Goal: Communication & Community: Share content

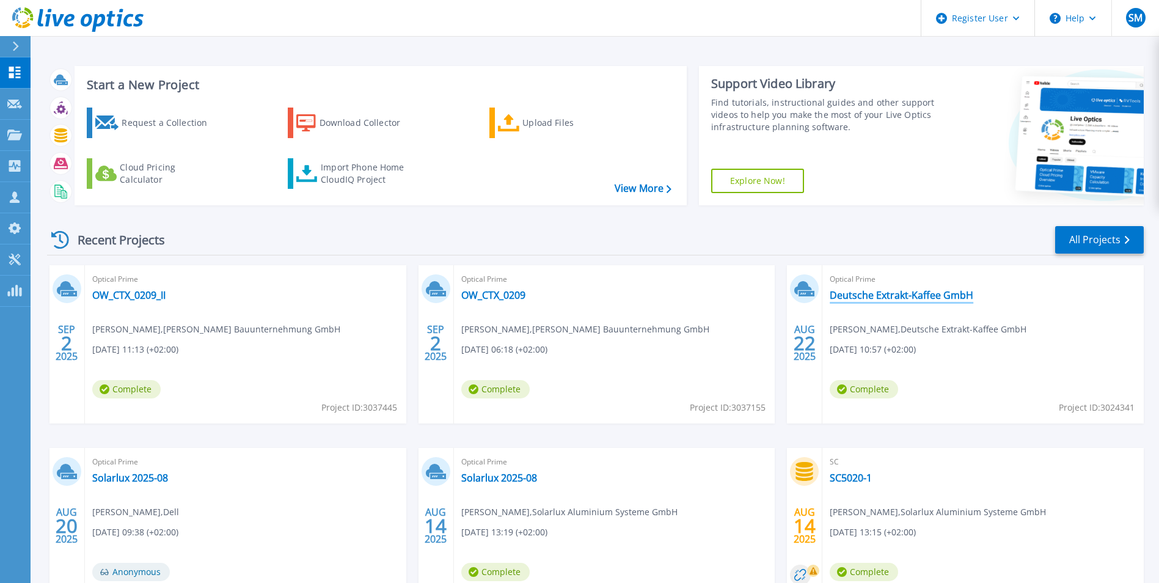
click at [853, 296] on link "Deutsche Extrakt-Kaffee GmbH" at bounding box center [901, 295] width 144 height 12
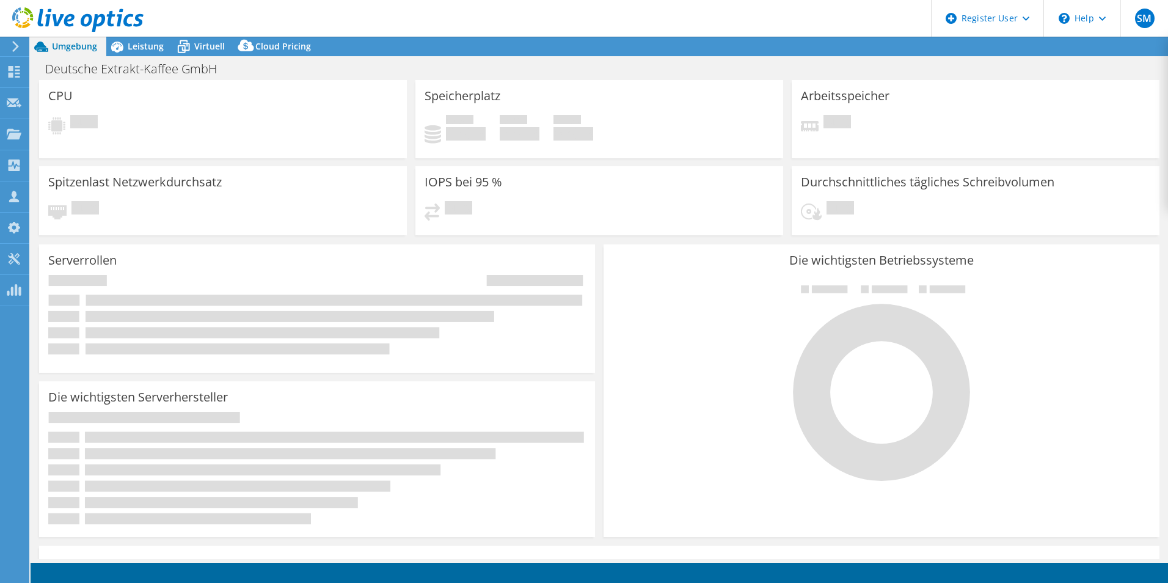
select select "USD"
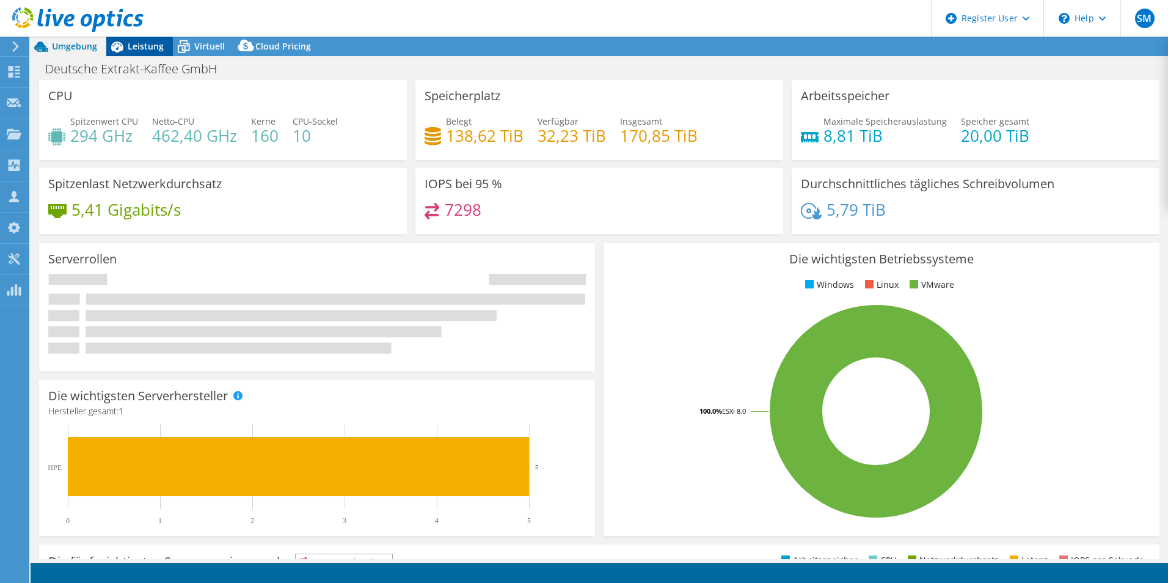
click at [156, 46] on span "Leistung" at bounding box center [146, 46] width 36 height 12
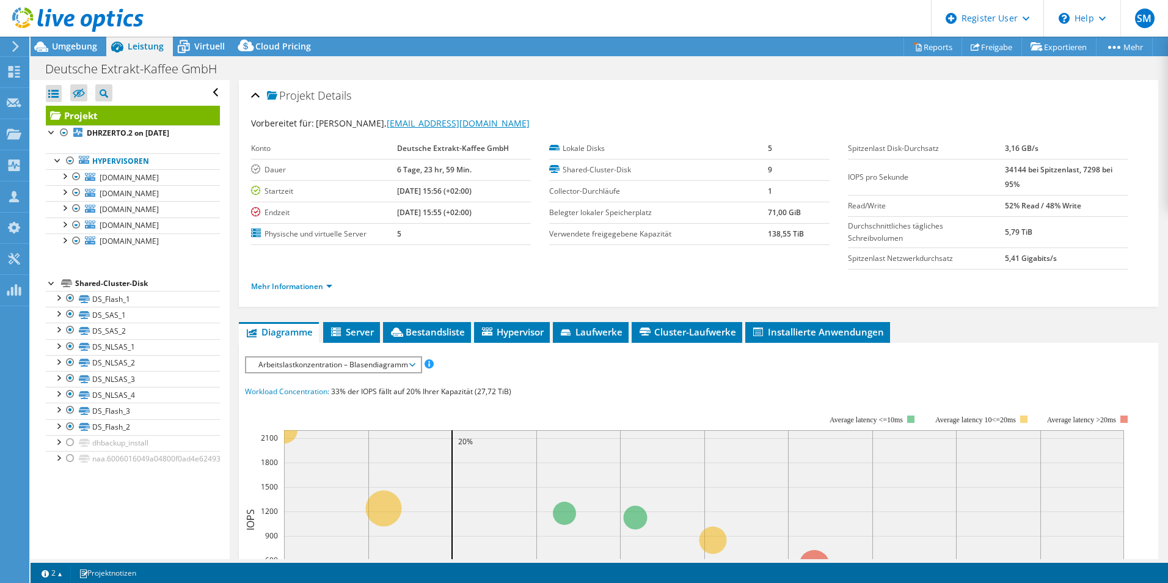
click at [409, 120] on link "[EMAIL_ADDRESS][DOMAIN_NAME]" at bounding box center [458, 123] width 143 height 12
click at [7, 192] on icon at bounding box center [14, 197] width 15 height 12
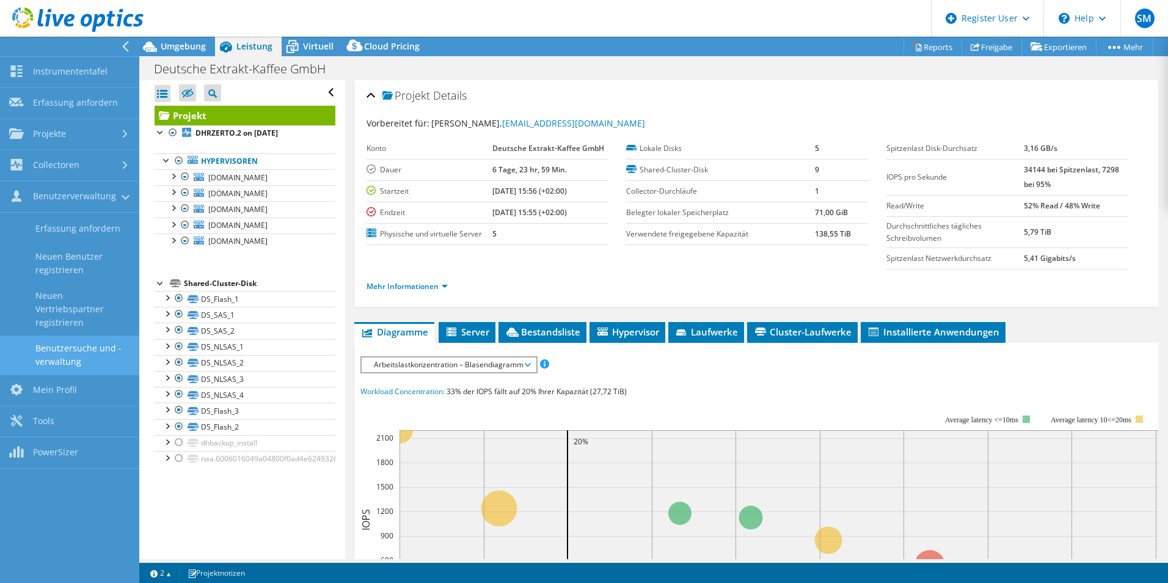
click at [53, 353] on link "Benutzersuche und -verwaltung" at bounding box center [69, 354] width 139 height 39
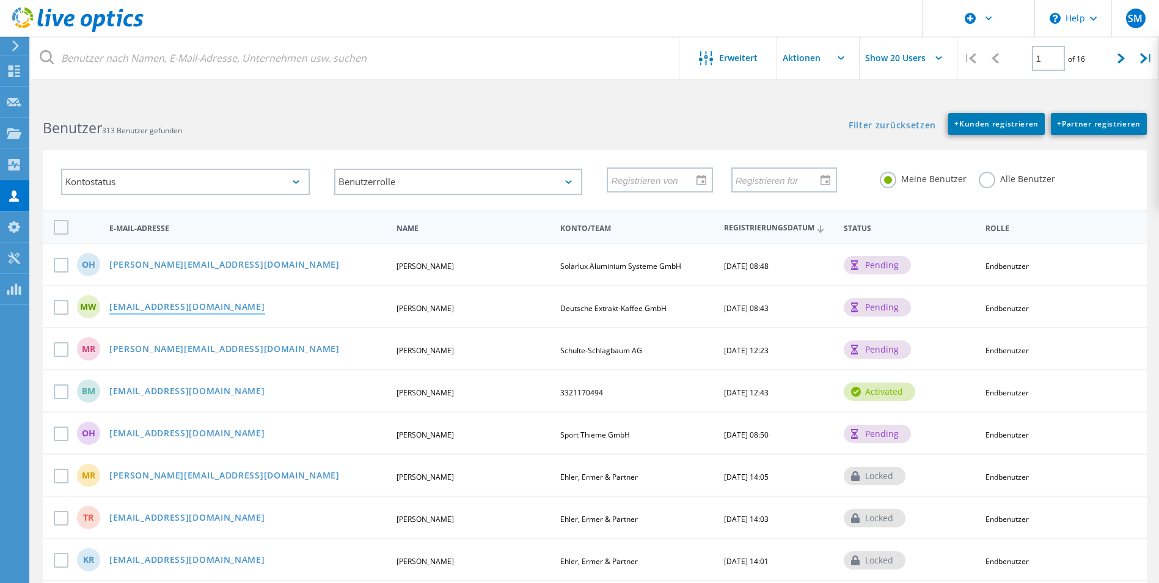
click at [145, 308] on link "Mwe@dek.de" at bounding box center [187, 307] width 156 height 10
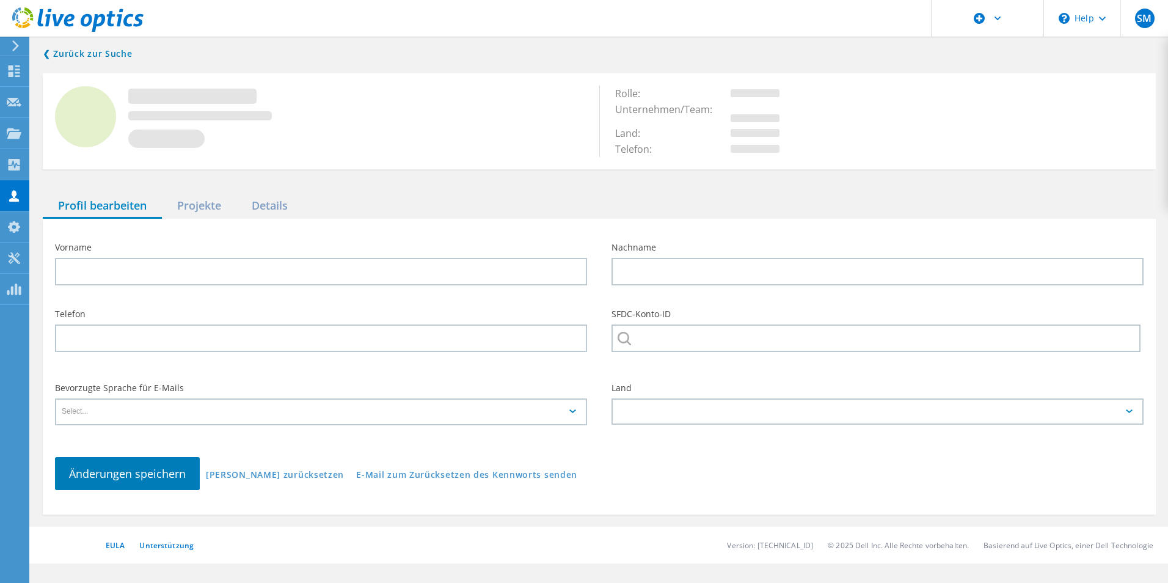
type input "Michael"
type input "Werner"
type input "Deutsche Extrakt-Kaffee GmbH"
type input "English"
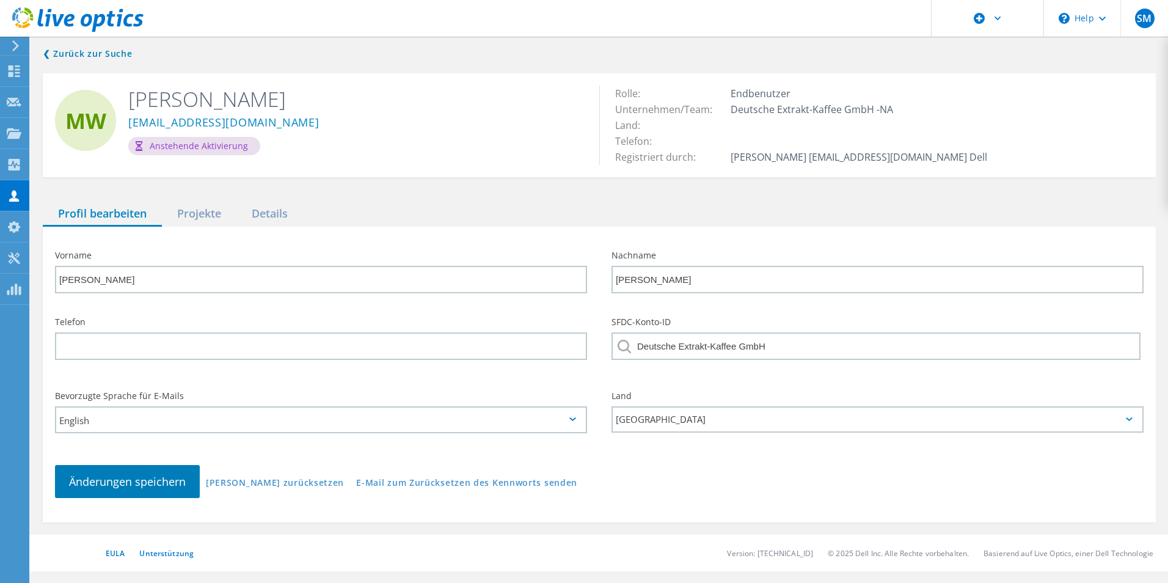
click at [242, 189] on div "❮ Zurück zur Suche MW Michael Werner Mwe@dek.de Anstehende Aktivierung Rolle: E…" at bounding box center [599, 284] width 1137 height 500
click at [93, 55] on link "❮ Zurück zur Suche" at bounding box center [91, 53] width 96 height 15
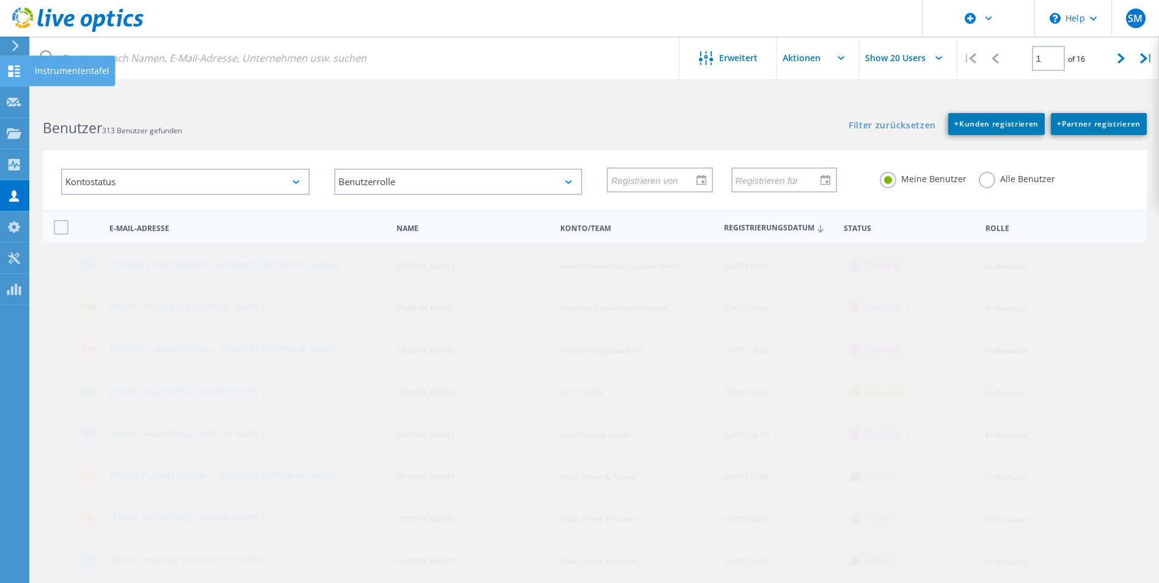
click at [20, 73] on use at bounding box center [15, 71] width 12 height 12
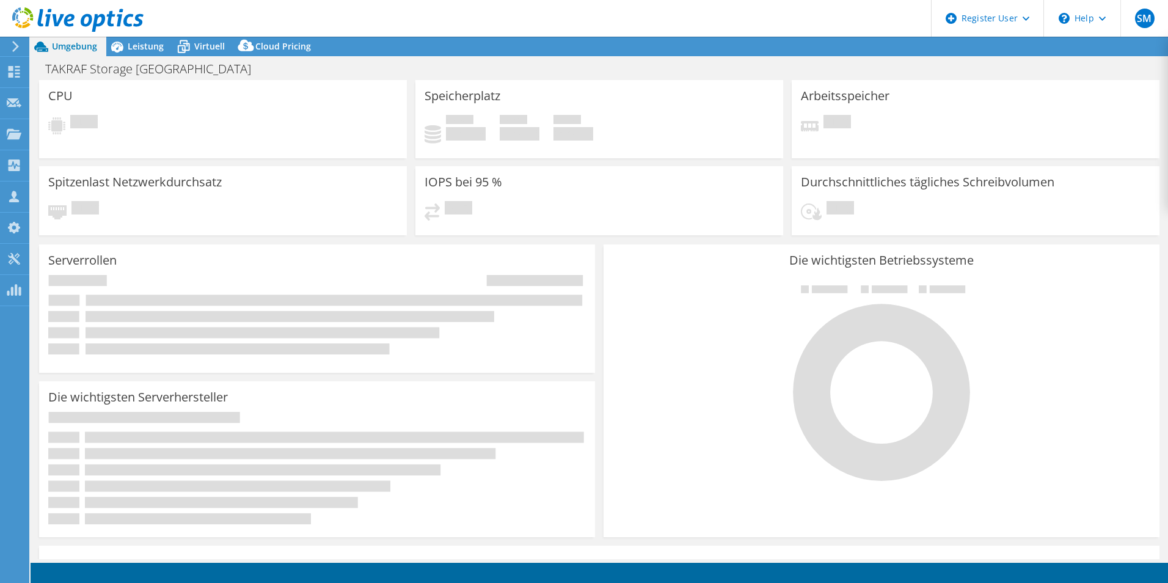
select select "USD"
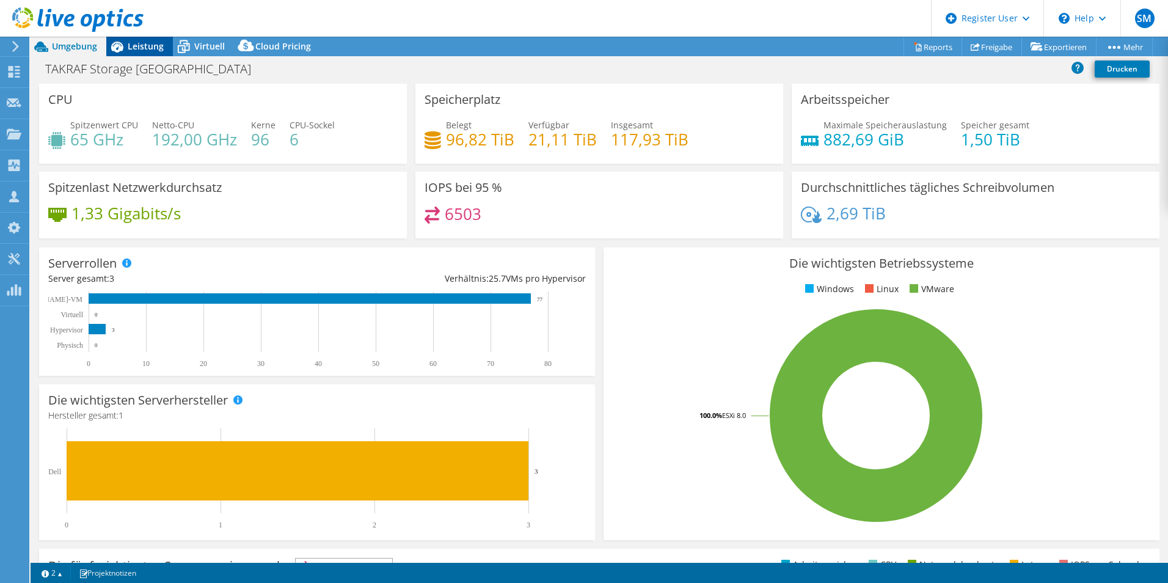
click at [145, 48] on span "Leistung" at bounding box center [146, 46] width 36 height 12
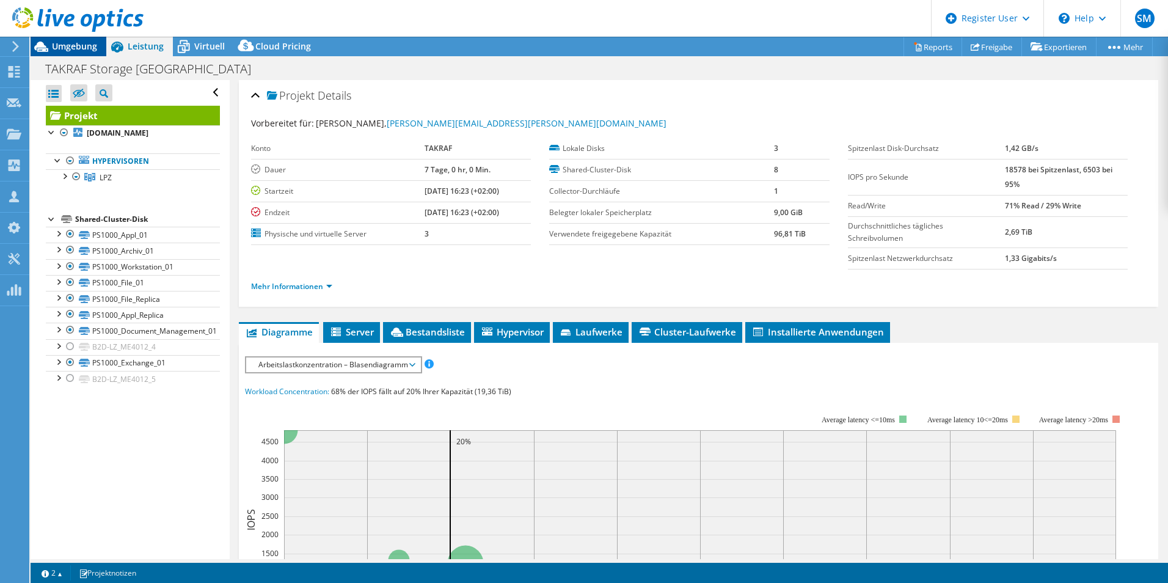
click at [72, 47] on span "Umgebung" at bounding box center [74, 46] width 45 height 12
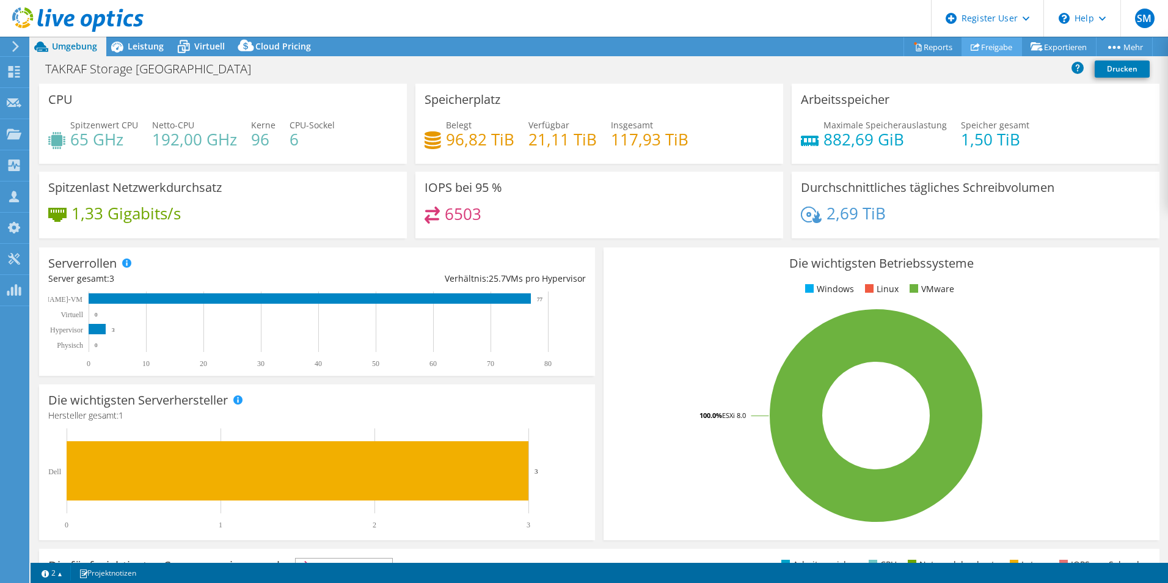
click at [978, 50] on link "Freigabe" at bounding box center [991, 46] width 60 height 19
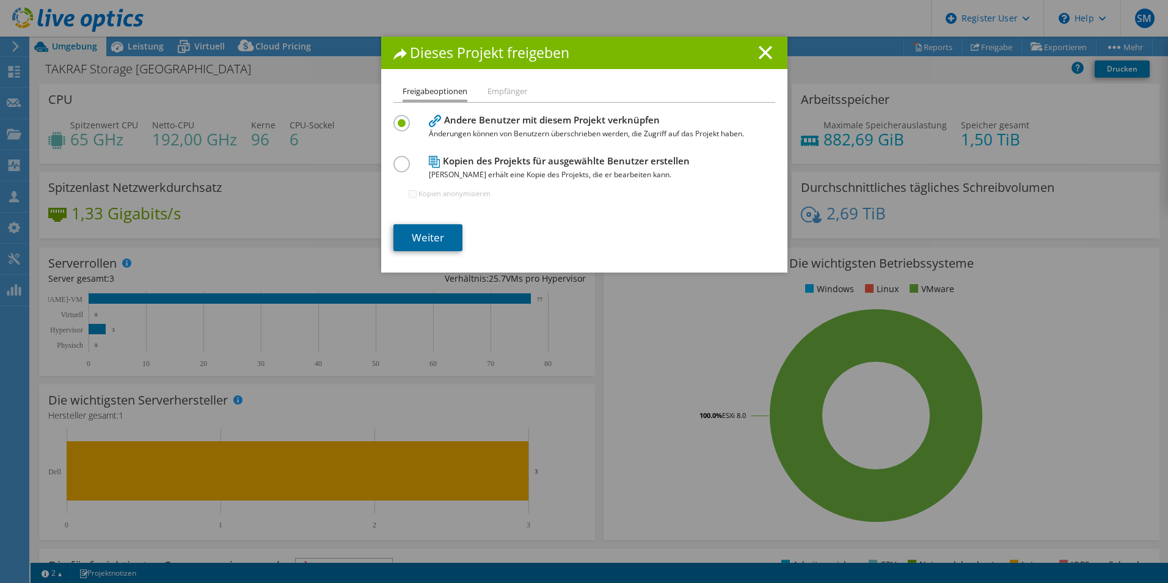
click at [428, 236] on link "Weiter" at bounding box center [427, 237] width 69 height 27
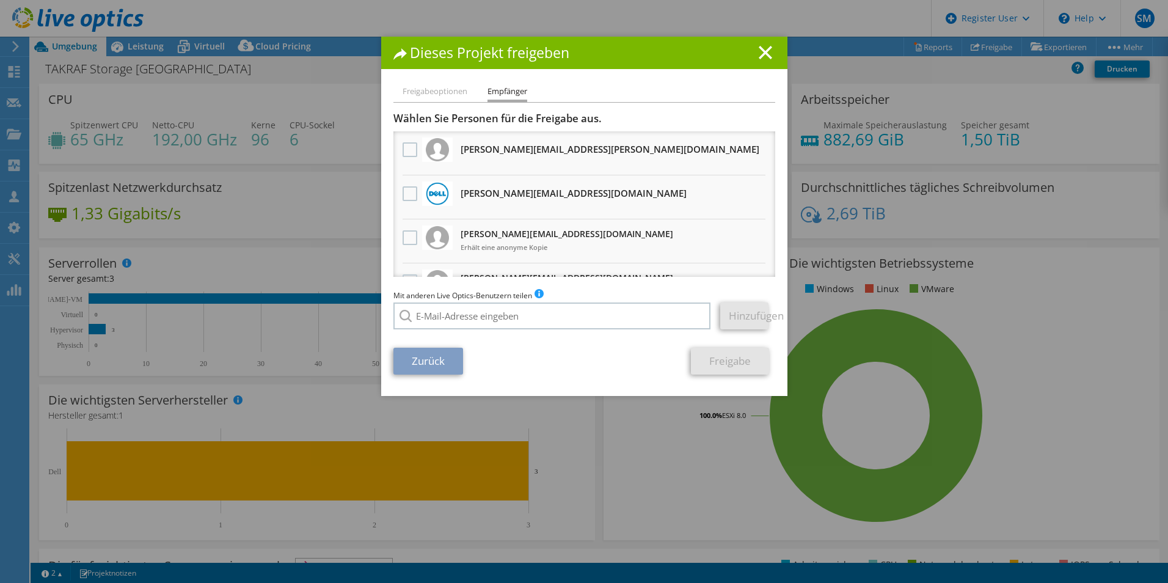
click at [154, 96] on div "Dieses Projekt freigeben Freigabeoptionen Empfänger Andere Benutzer mit diesem …" at bounding box center [584, 291] width 1168 height 509
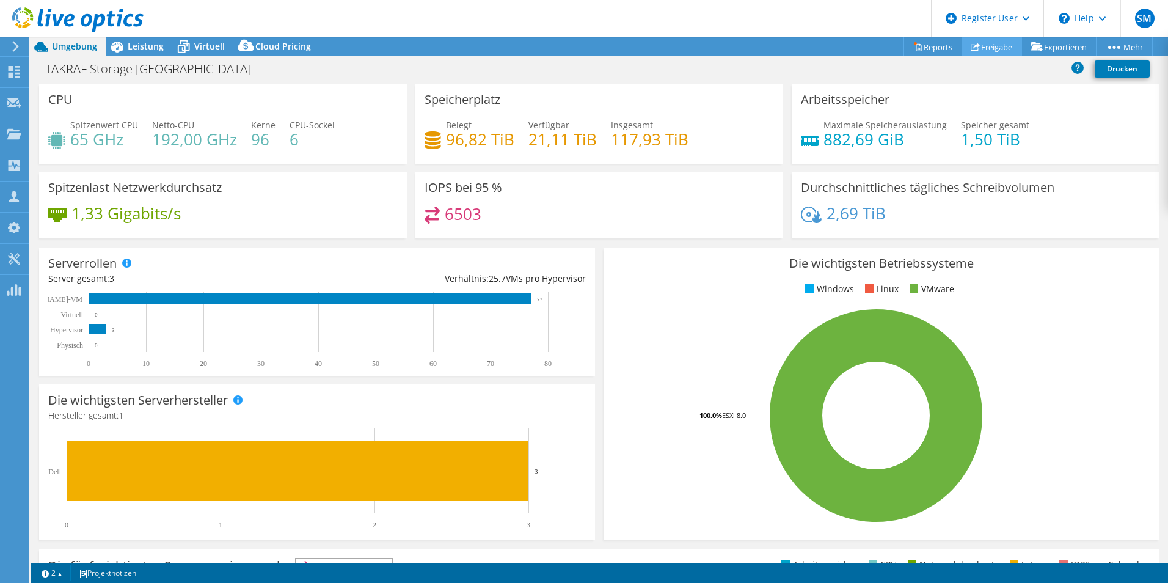
click at [983, 51] on link "Freigabe" at bounding box center [991, 46] width 60 height 19
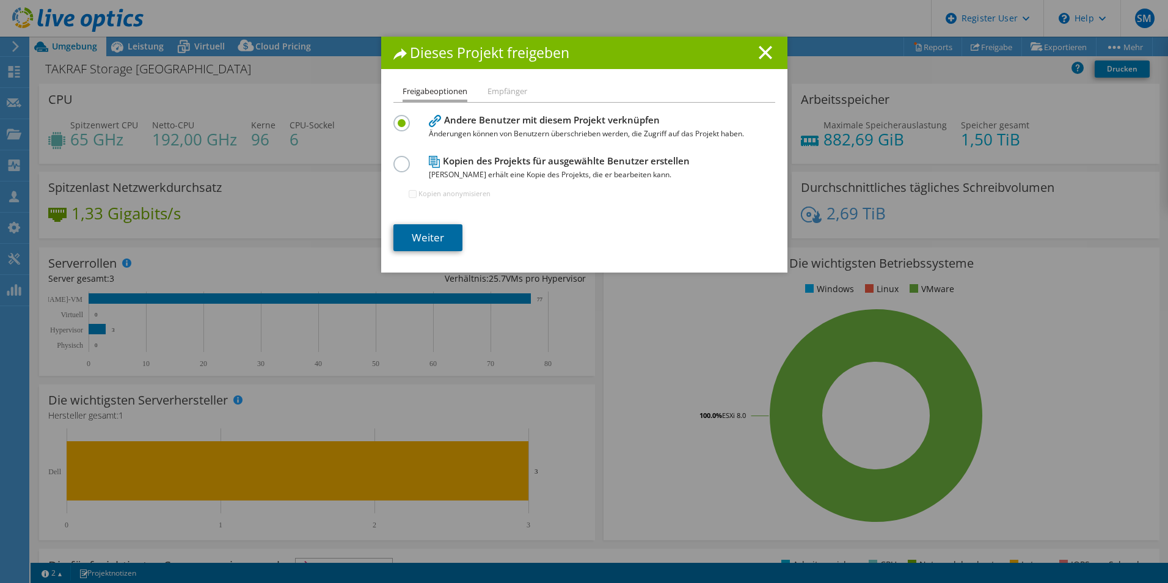
click at [420, 240] on link "Weiter" at bounding box center [427, 237] width 69 height 27
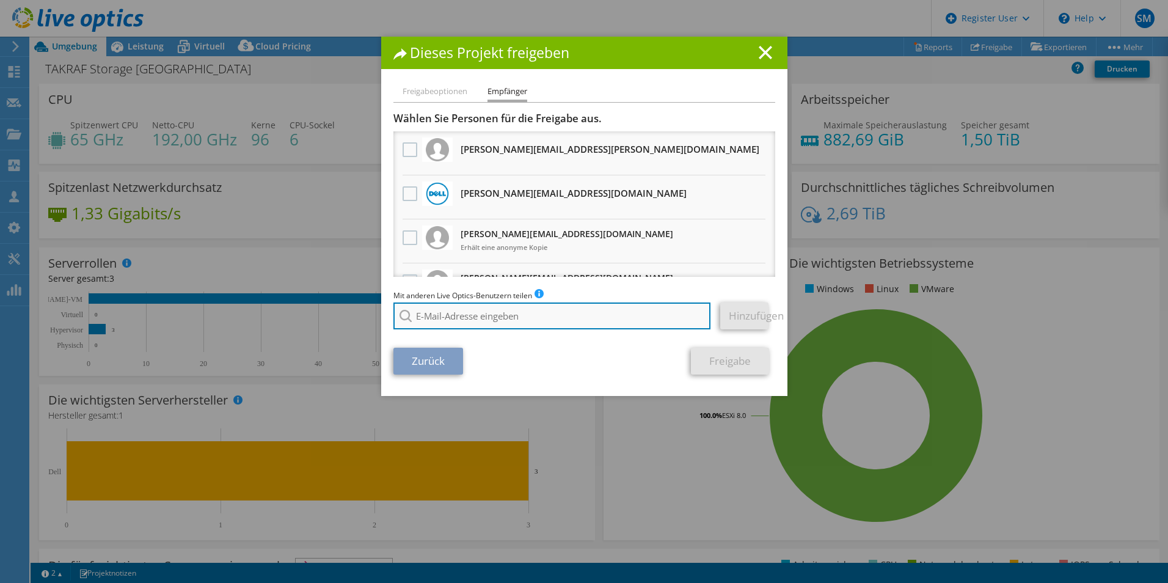
click at [437, 318] on input "search" at bounding box center [552, 315] width 318 height 27
paste input "[EMAIL_ADDRESS][DOMAIN_NAME]"
type input "[EMAIL_ADDRESS][DOMAIN_NAME]"
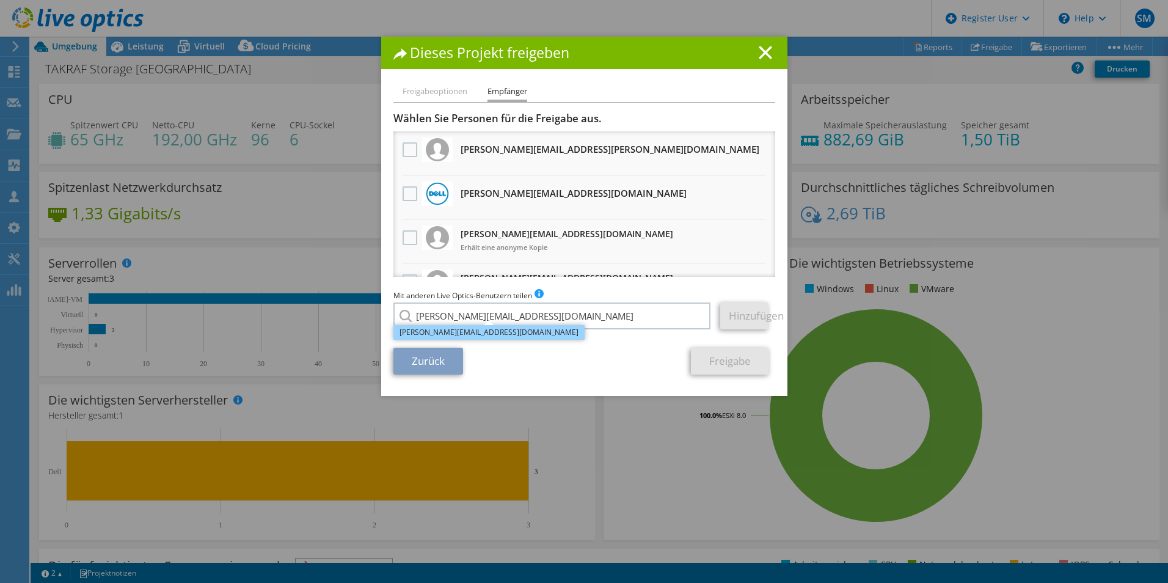
click at [431, 335] on li "[EMAIL_ADDRESS][DOMAIN_NAME]" at bounding box center [488, 332] width 191 height 15
click at [740, 316] on link "Hinzufügen" at bounding box center [744, 315] width 48 height 27
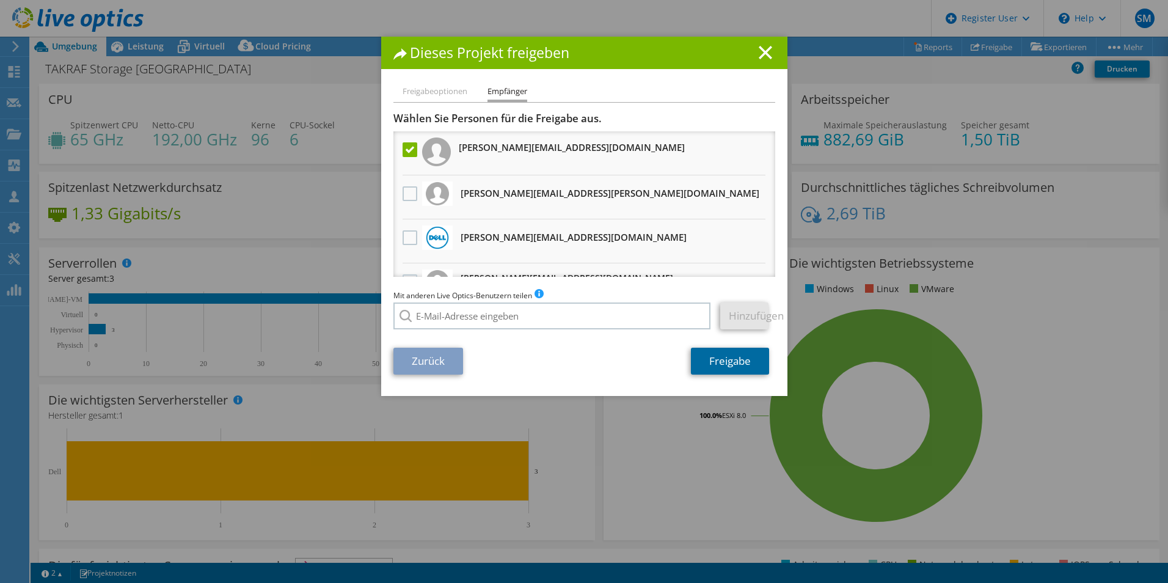
click at [718, 368] on link "Freigabe" at bounding box center [730, 361] width 78 height 27
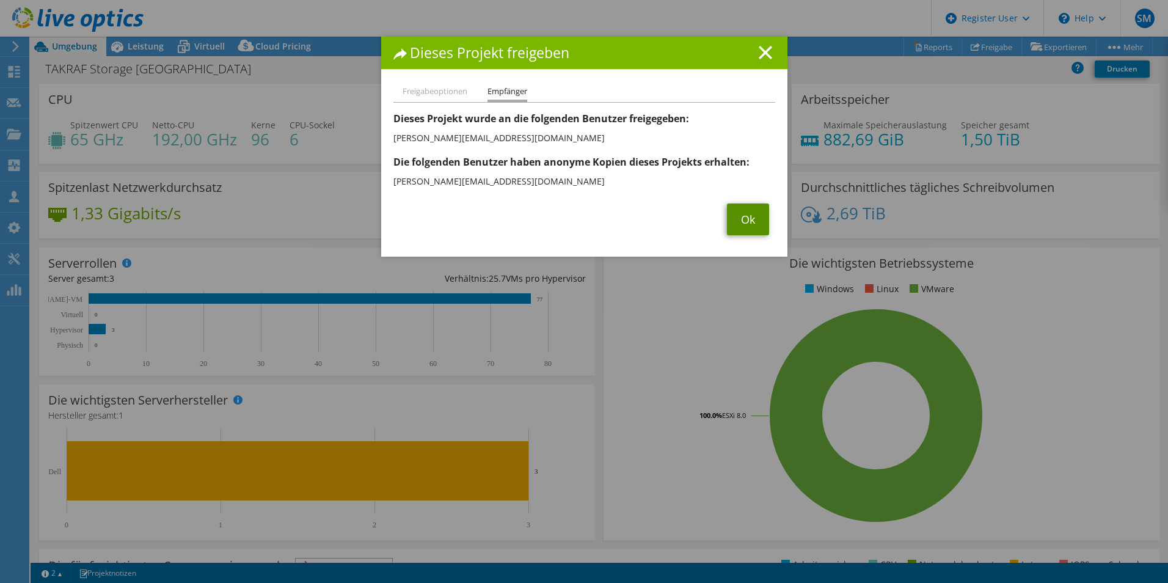
click at [733, 219] on link "Ok" at bounding box center [748, 219] width 42 height 32
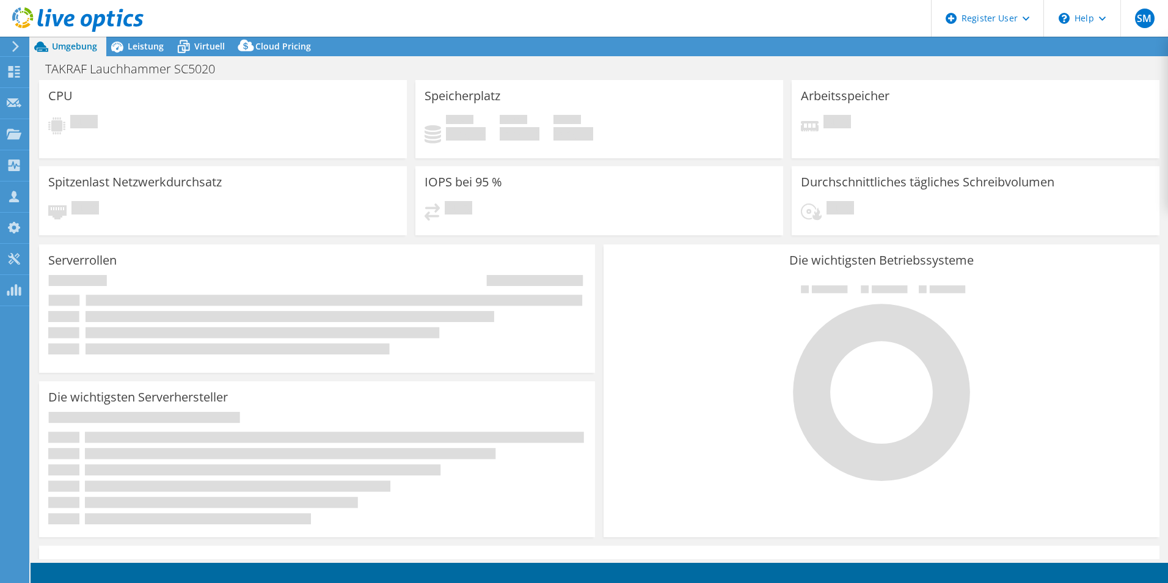
select select "USD"
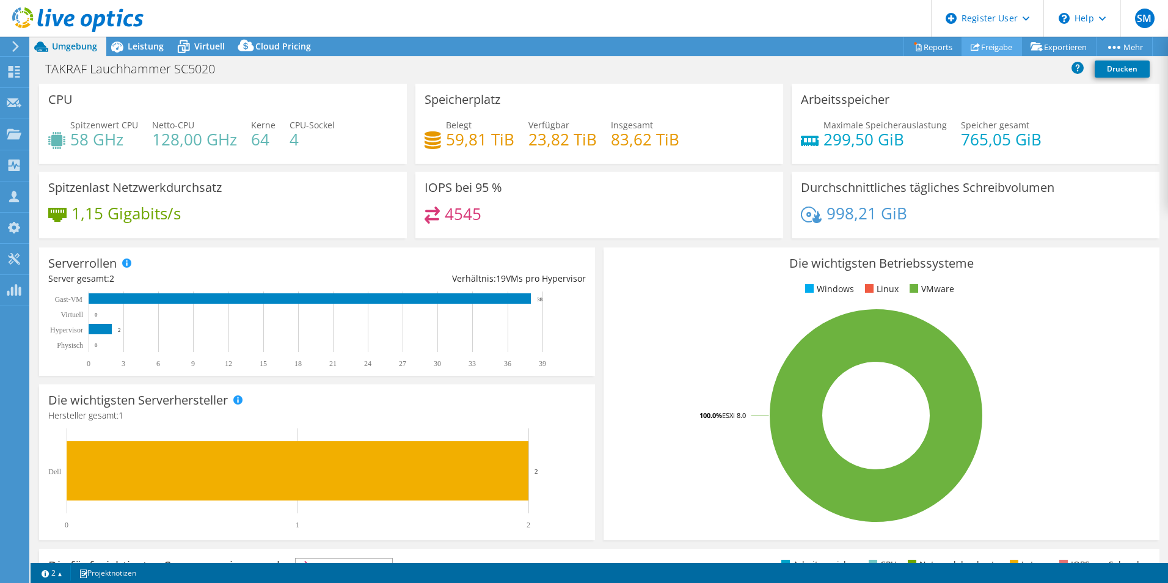
click at [997, 51] on link "Freigabe" at bounding box center [991, 46] width 60 height 19
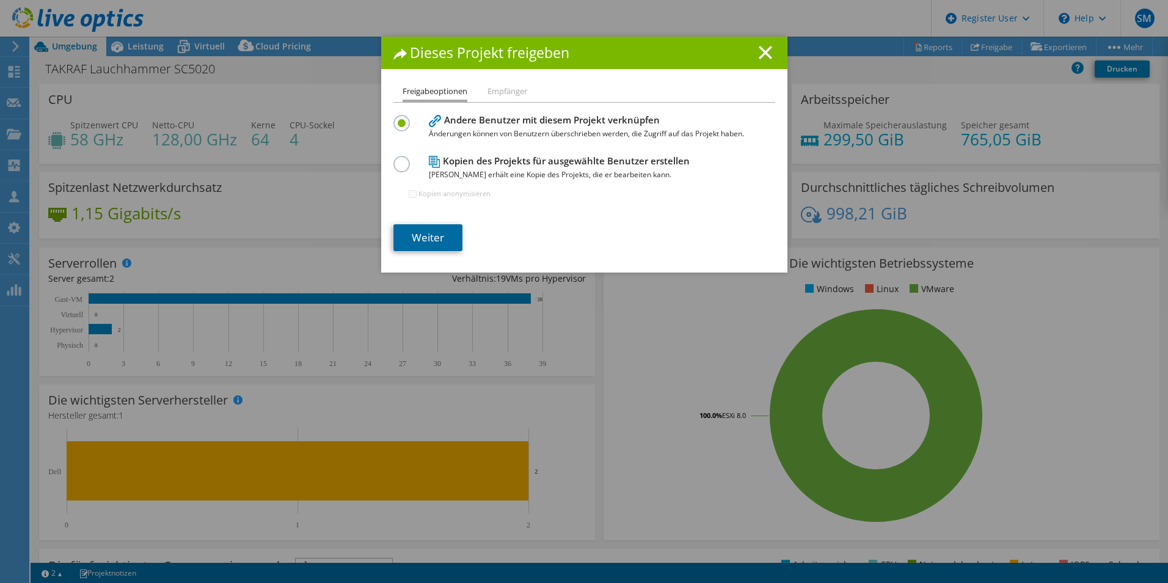
click at [432, 238] on link "Weiter" at bounding box center [427, 237] width 69 height 27
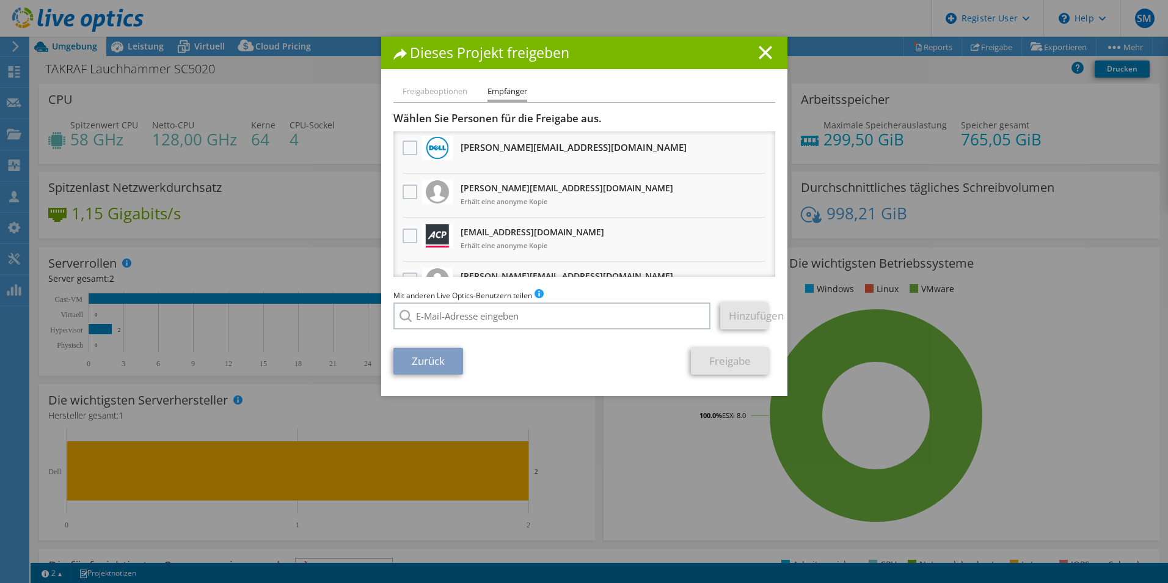
scroll to position [118, 0]
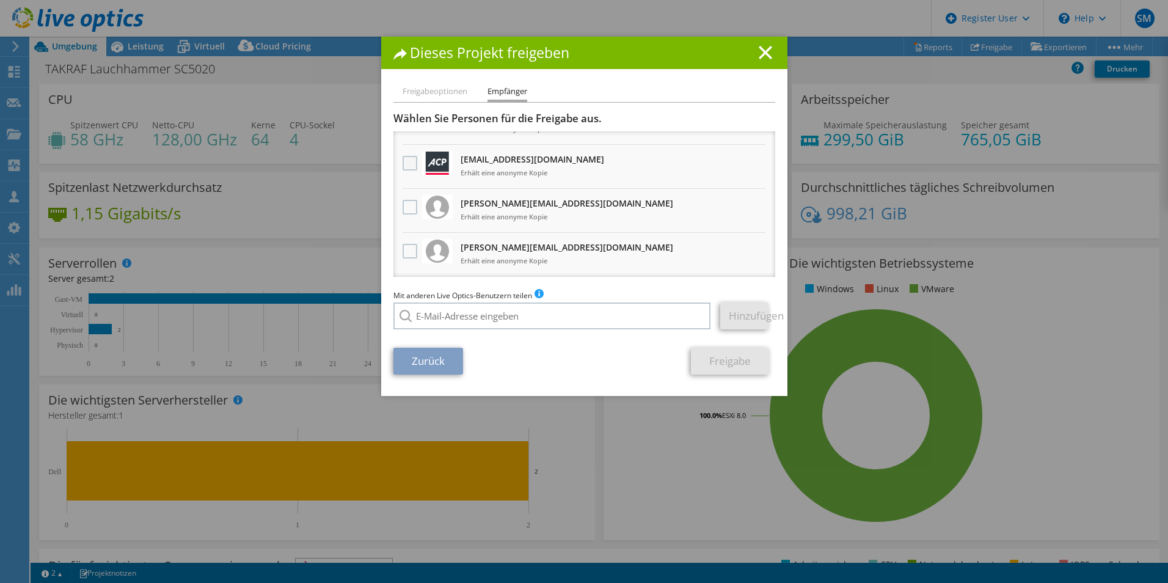
click at [404, 167] on label at bounding box center [411, 163] width 18 height 15
click at [0, 0] on input "checkbox" at bounding box center [0, 0] width 0 height 0
drag, startPoint x: 716, startPoint y: 366, endPoint x: 665, endPoint y: 359, distance: 51.2
click at [715, 365] on link "Freigabe" at bounding box center [730, 361] width 78 height 27
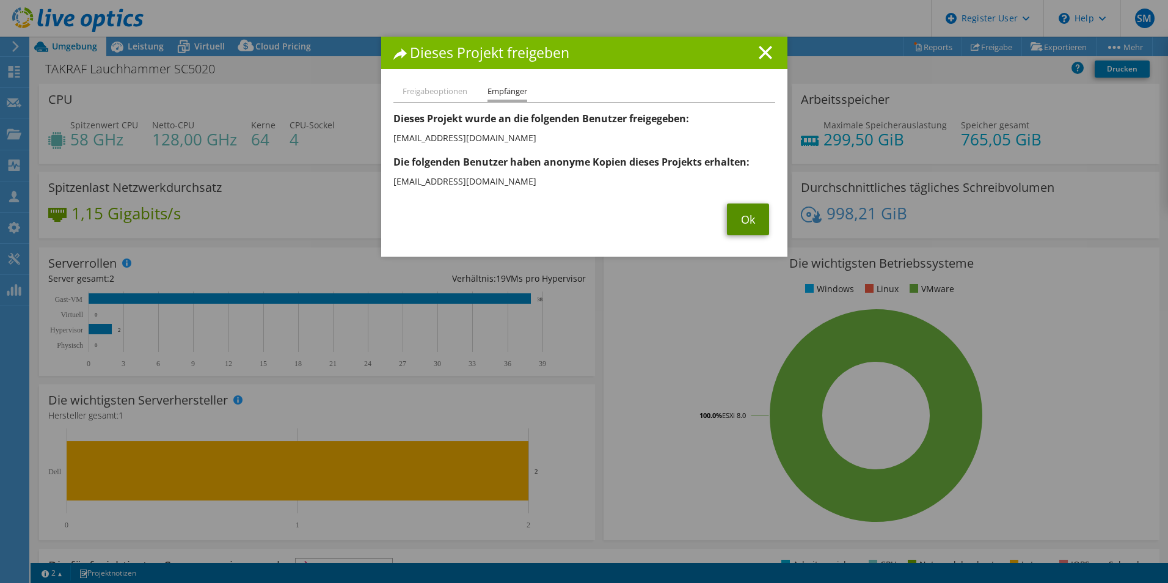
click at [740, 221] on link "Ok" at bounding box center [748, 219] width 42 height 32
